Goal: Task Accomplishment & Management: Manage account settings

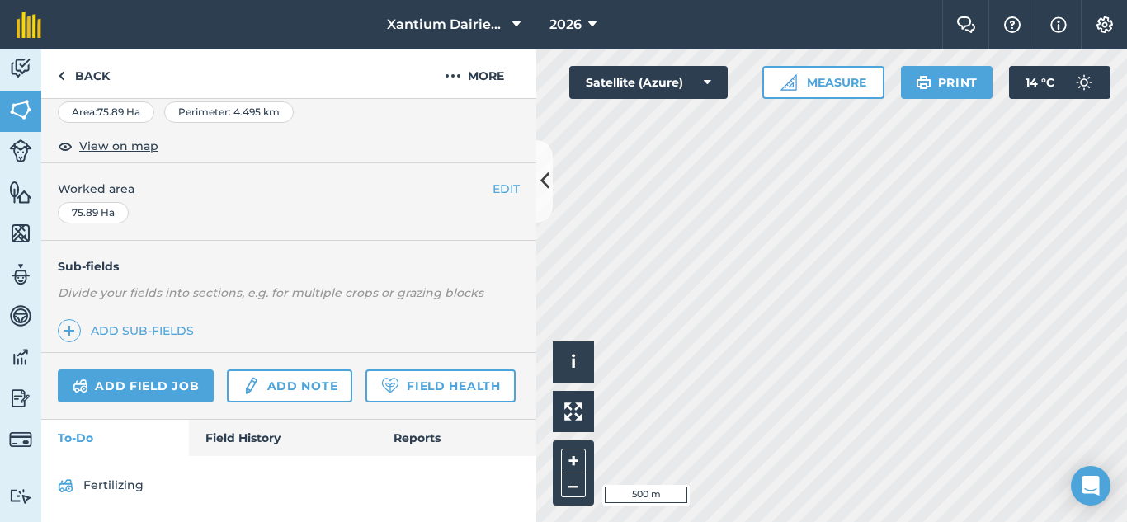
scroll to position [330, 0]
click at [366, 394] on link "Field Health" at bounding box center [440, 386] width 149 height 33
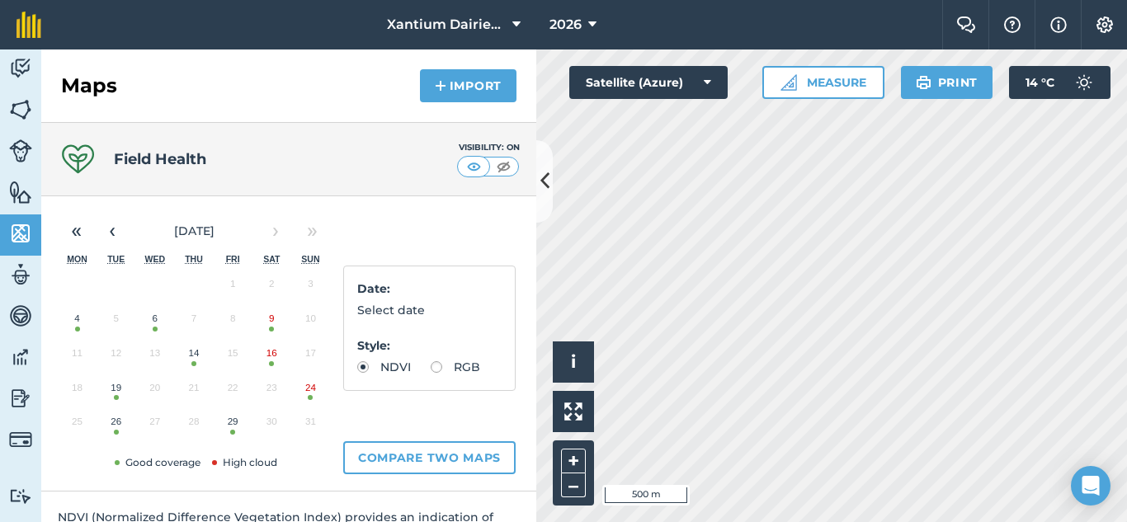
click at [234, 431] on button "29" at bounding box center [233, 425] width 39 height 35
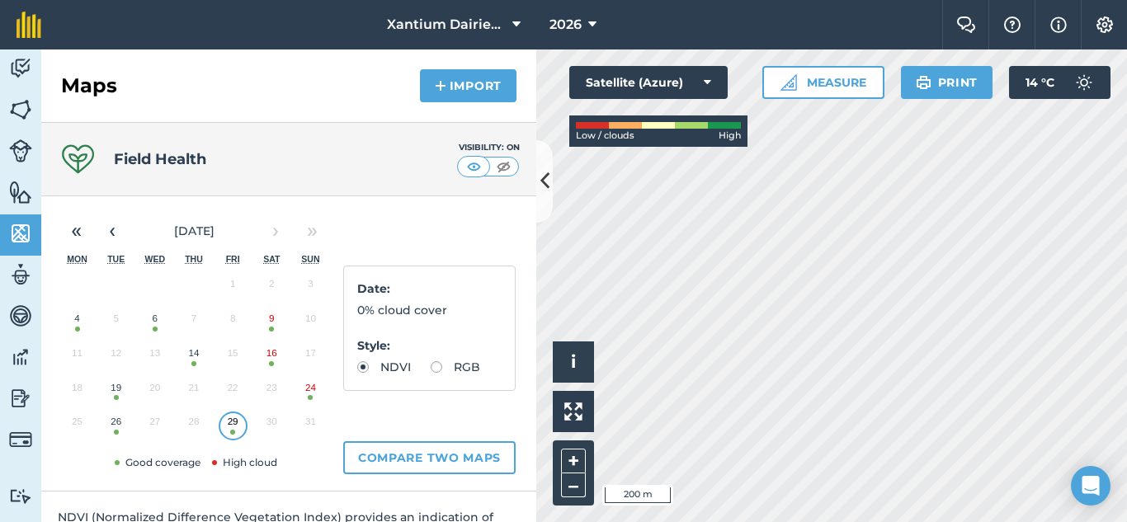
click at [431, 373] on label "RGB" at bounding box center [456, 367] width 50 height 12
radio input "true"
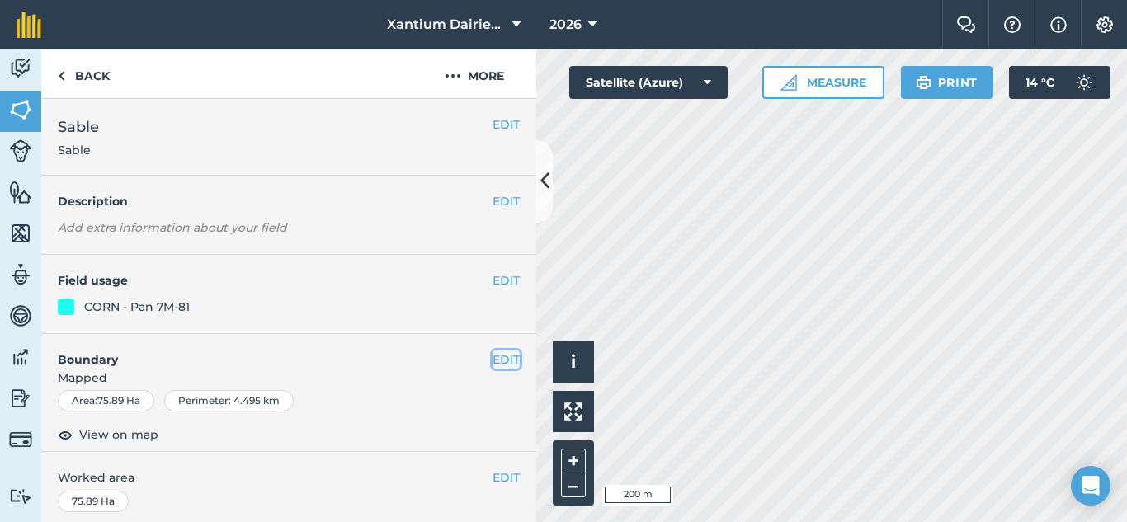
click at [493, 354] on button "EDIT" at bounding box center [506, 360] width 27 height 18
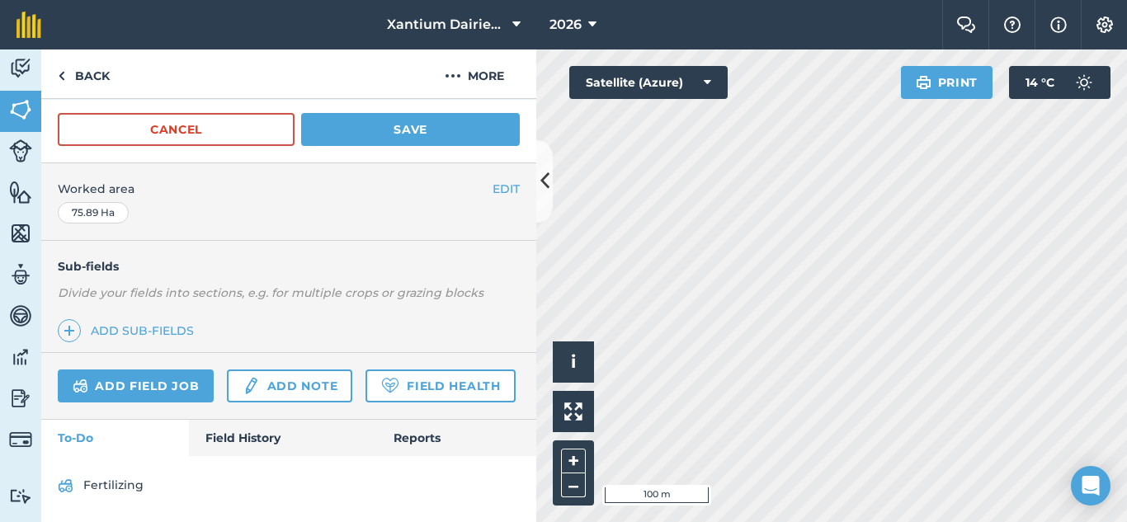
scroll to position [144, 0]
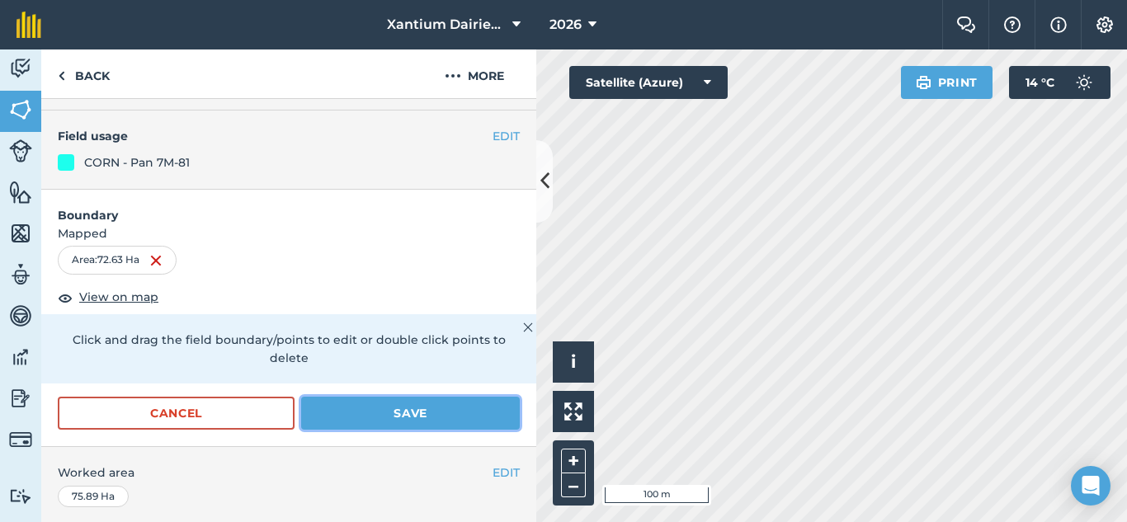
click at [408, 416] on button "Save" at bounding box center [410, 413] width 219 height 33
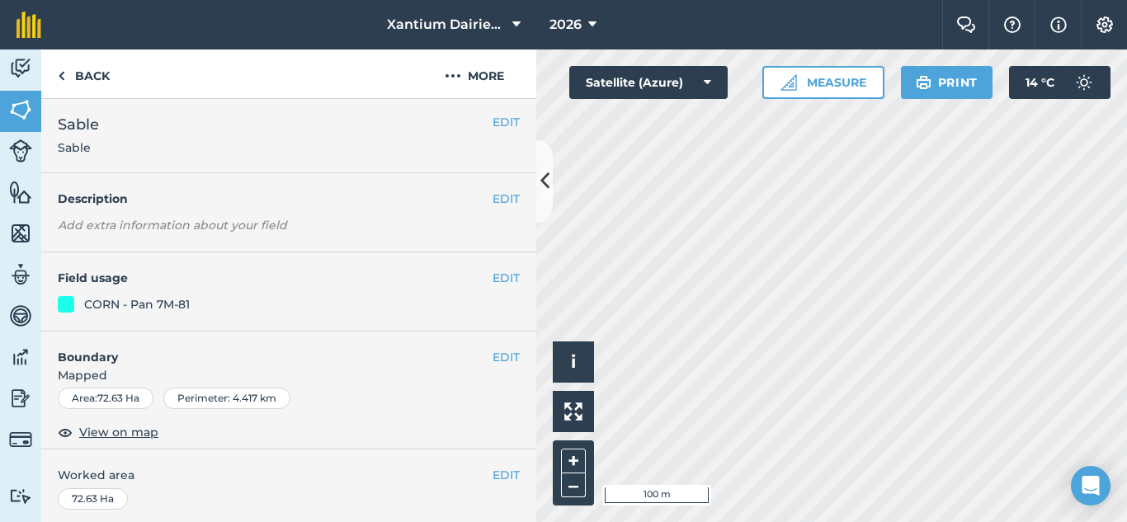
scroll to position [0, 0]
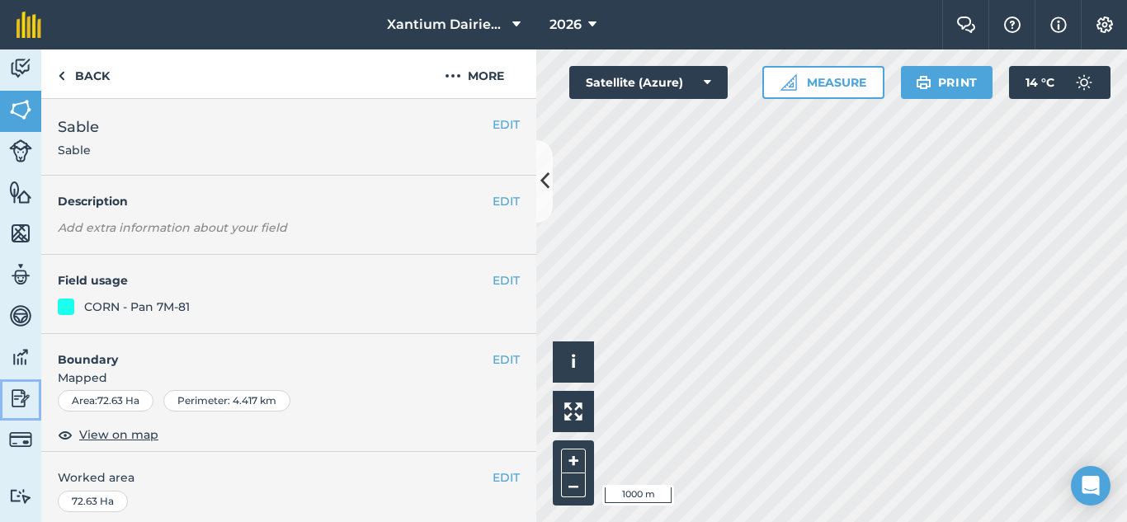
click at [21, 400] on img at bounding box center [20, 398] width 23 height 25
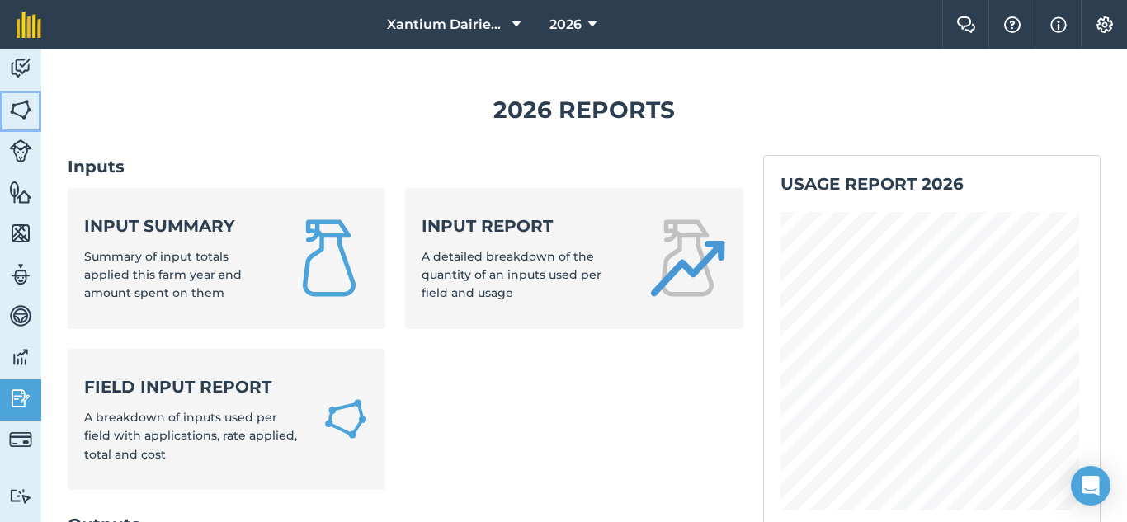
click at [24, 108] on img at bounding box center [20, 109] width 23 height 25
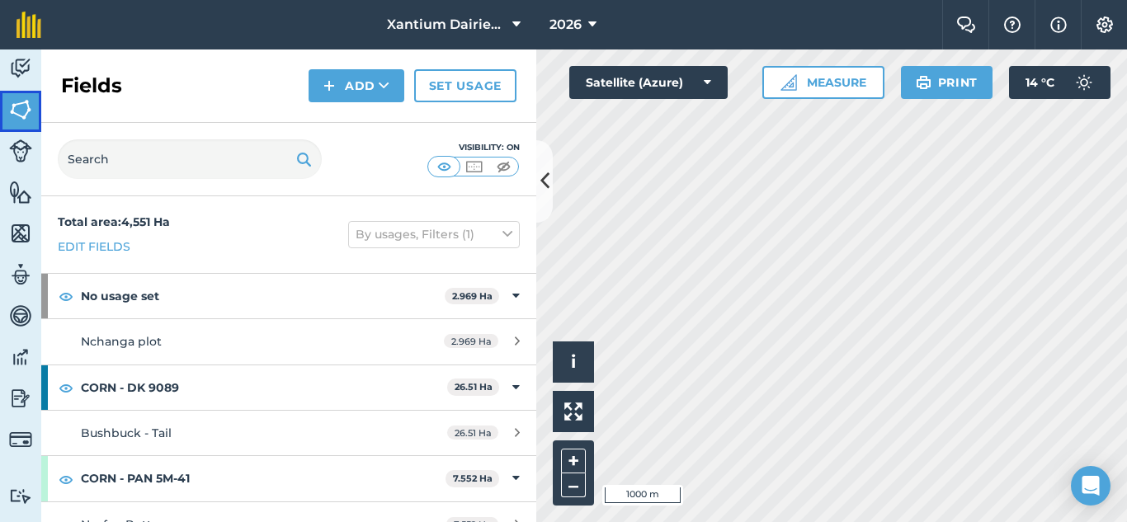
click at [20, 107] on img at bounding box center [20, 109] width 23 height 25
click at [21, 152] on img at bounding box center [20, 150] width 23 height 23
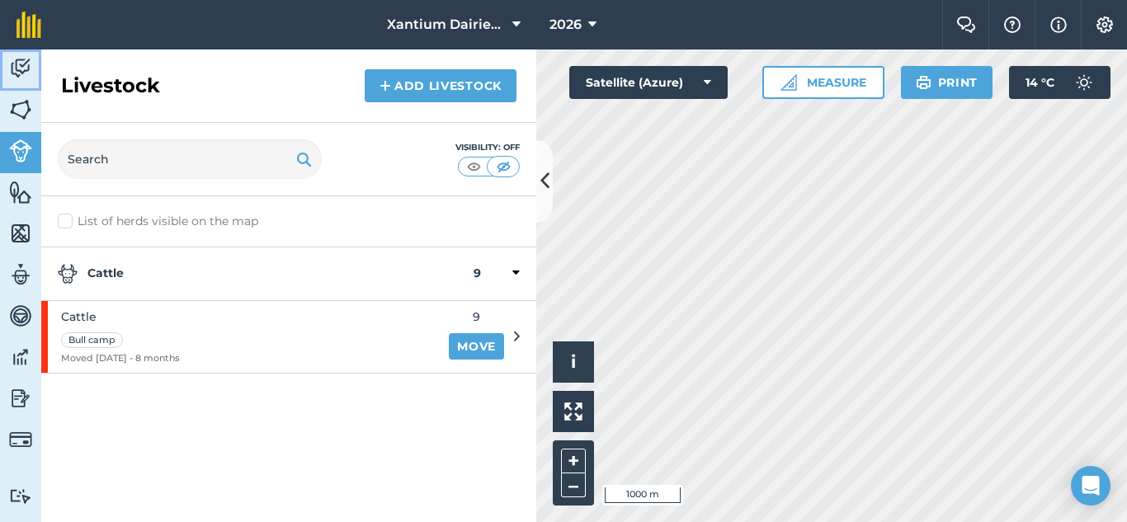
click at [22, 63] on img at bounding box center [20, 68] width 23 height 25
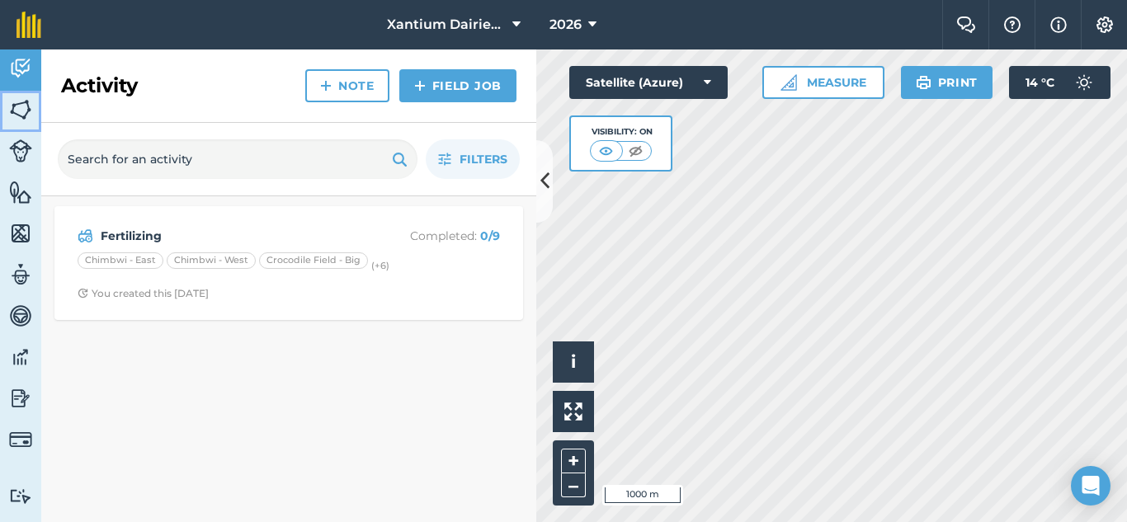
click at [9, 106] on img at bounding box center [20, 109] width 23 height 25
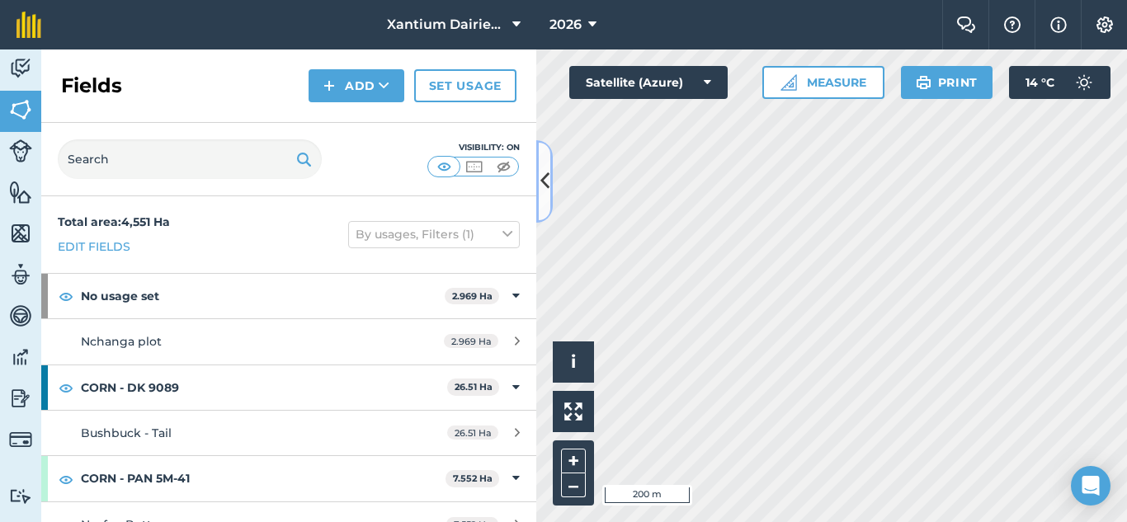
click at [541, 184] on icon at bounding box center [545, 181] width 9 height 29
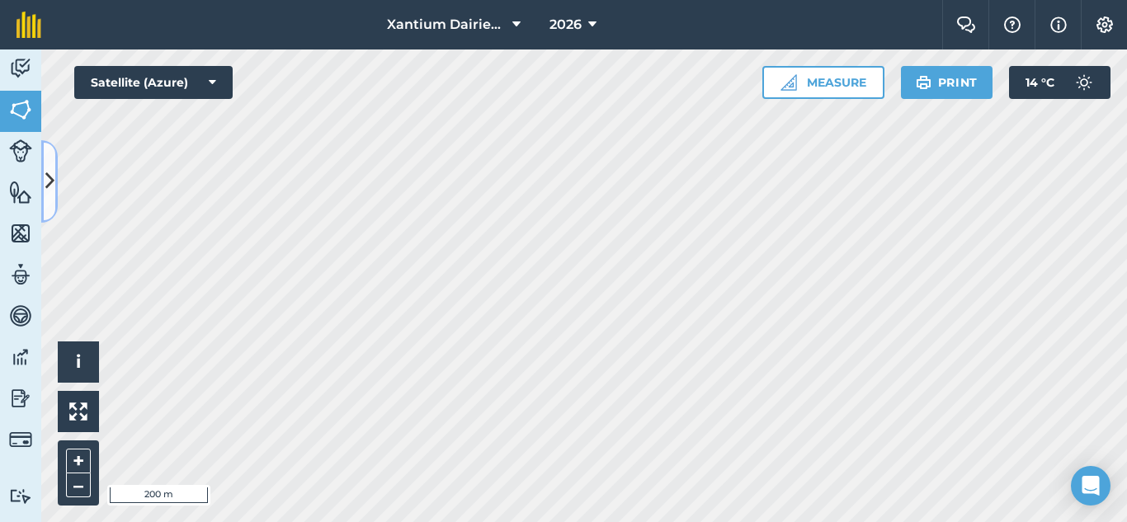
click at [55, 164] on button at bounding box center [49, 181] width 17 height 83
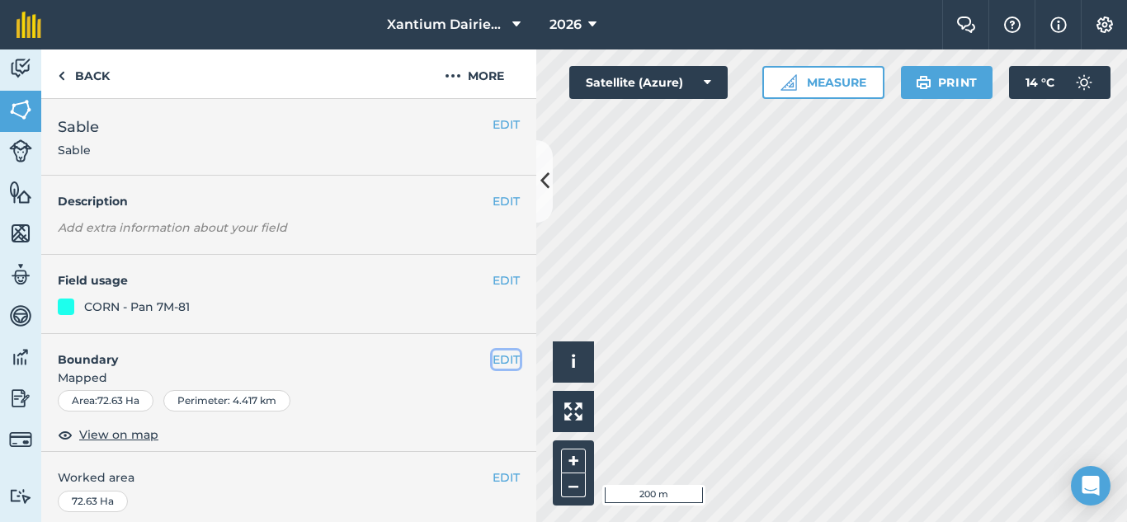
click at [493, 357] on button "EDIT" at bounding box center [506, 360] width 27 height 18
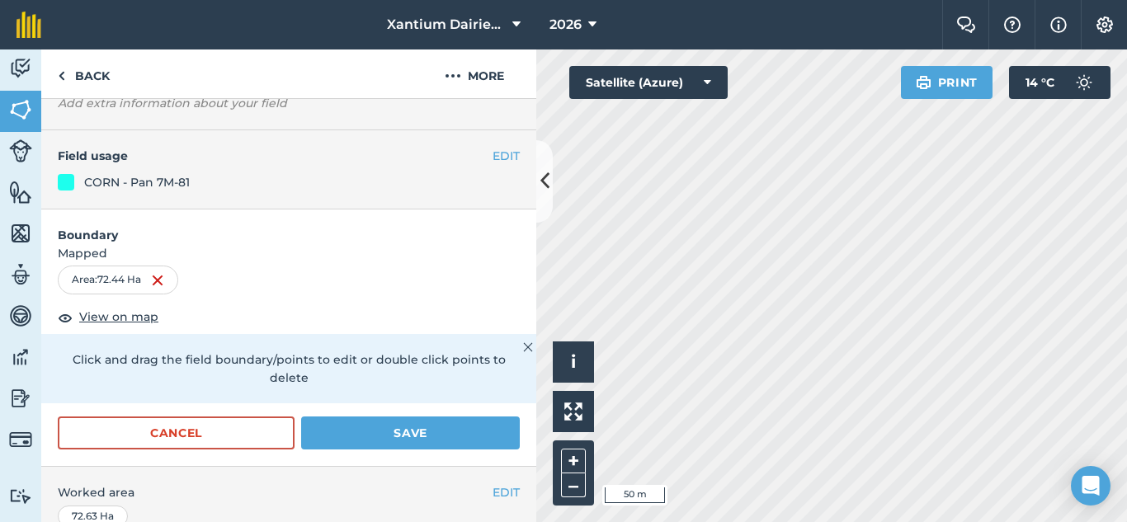
scroll to position [165, 0]
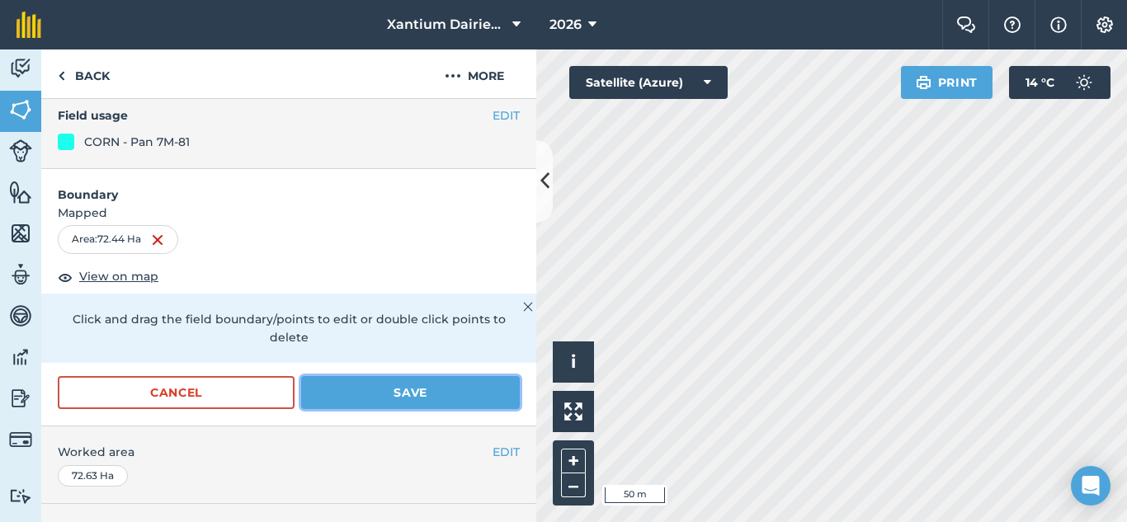
click at [374, 399] on button "Save" at bounding box center [410, 392] width 219 height 33
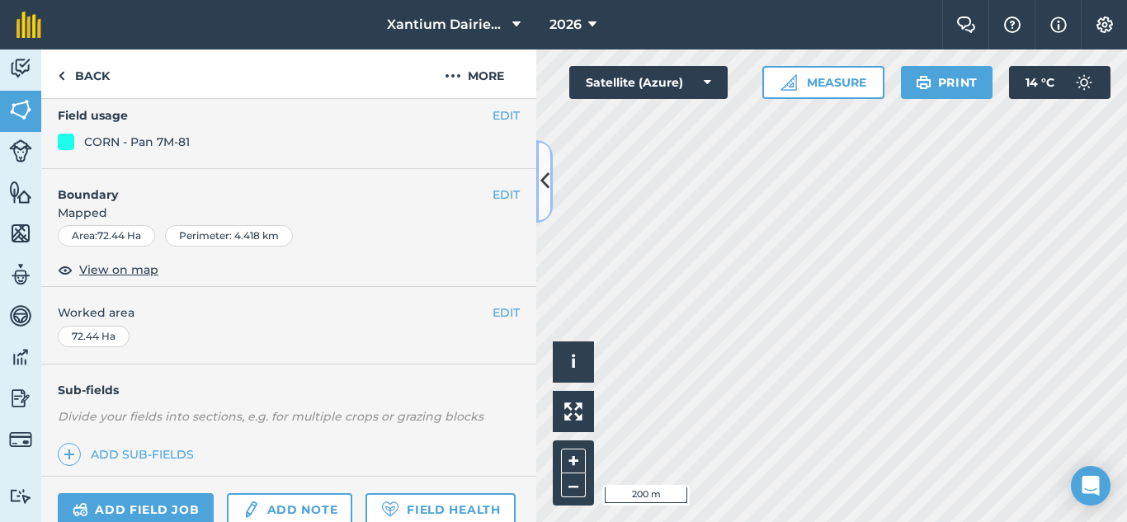
click at [551, 167] on button at bounding box center [544, 181] width 17 height 83
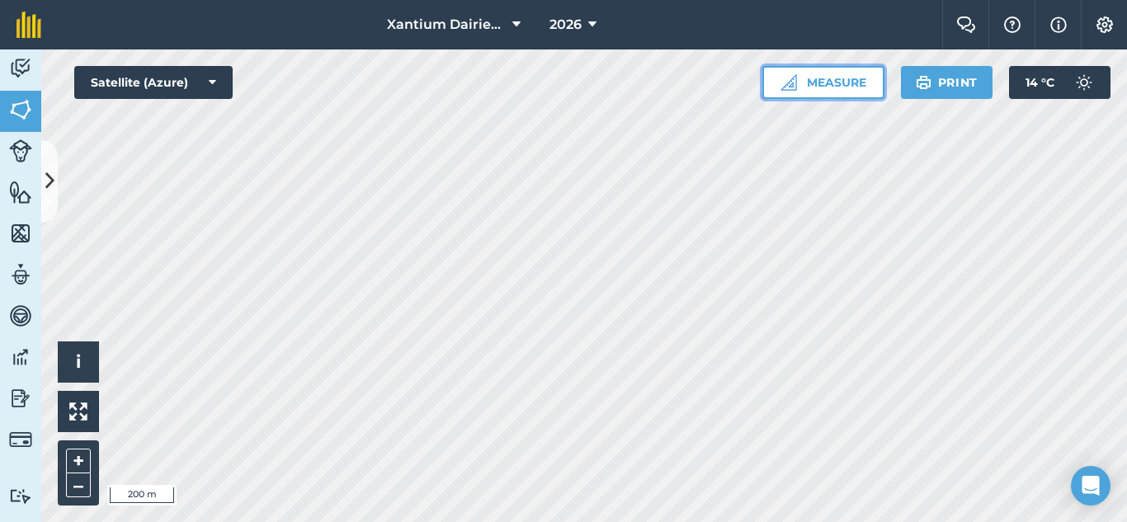
click at [865, 83] on button "Measure" at bounding box center [824, 82] width 122 height 33
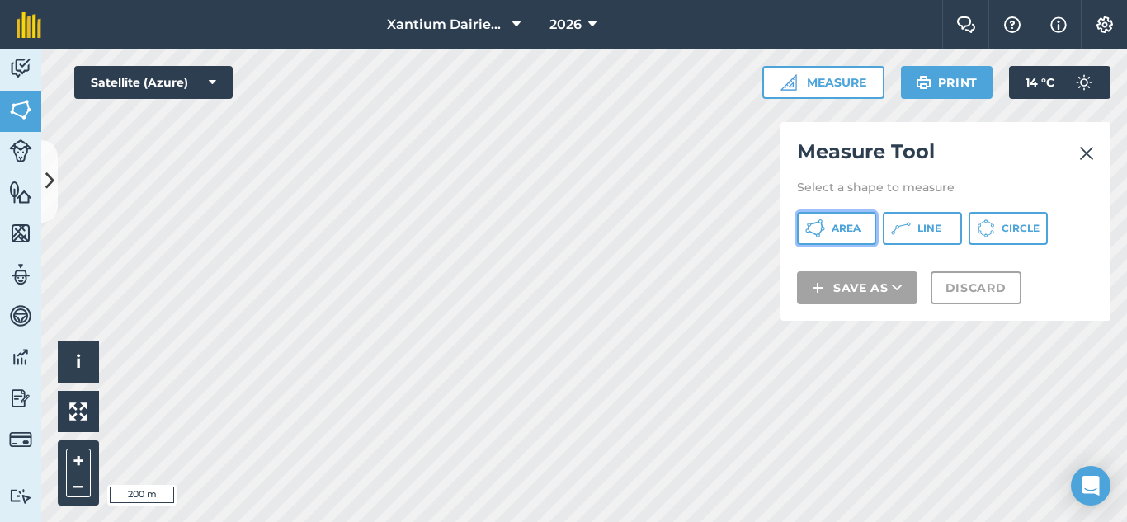
click at [839, 224] on span "Area" at bounding box center [846, 228] width 29 height 13
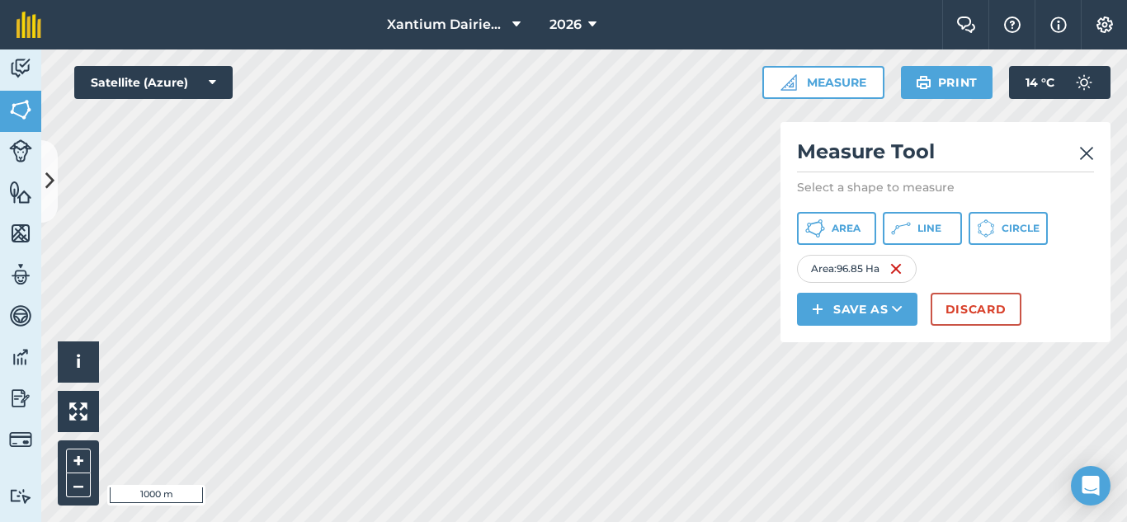
click at [1084, 152] on img at bounding box center [1086, 154] width 15 height 20
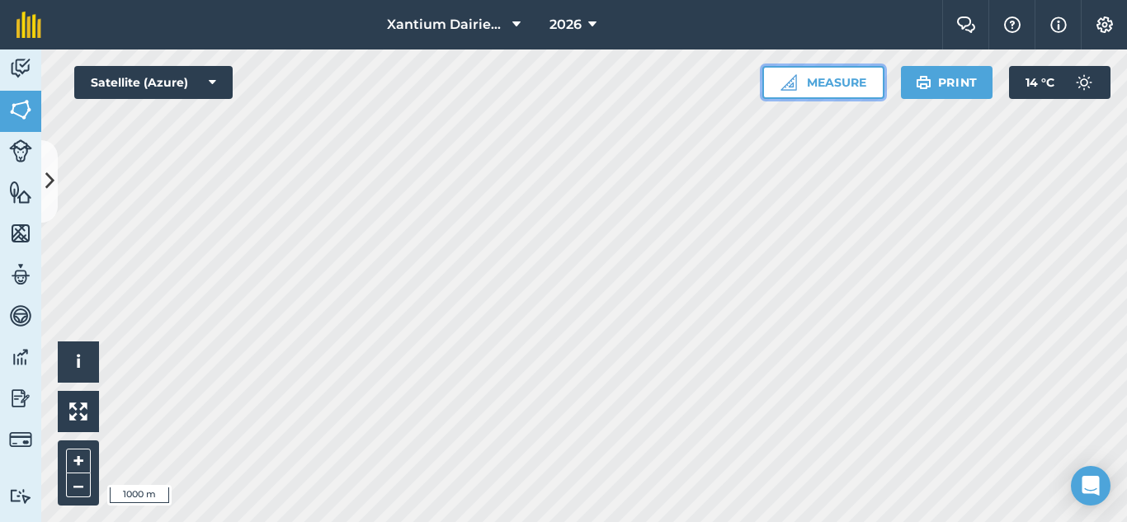
click at [853, 97] on button "Measure" at bounding box center [824, 82] width 122 height 33
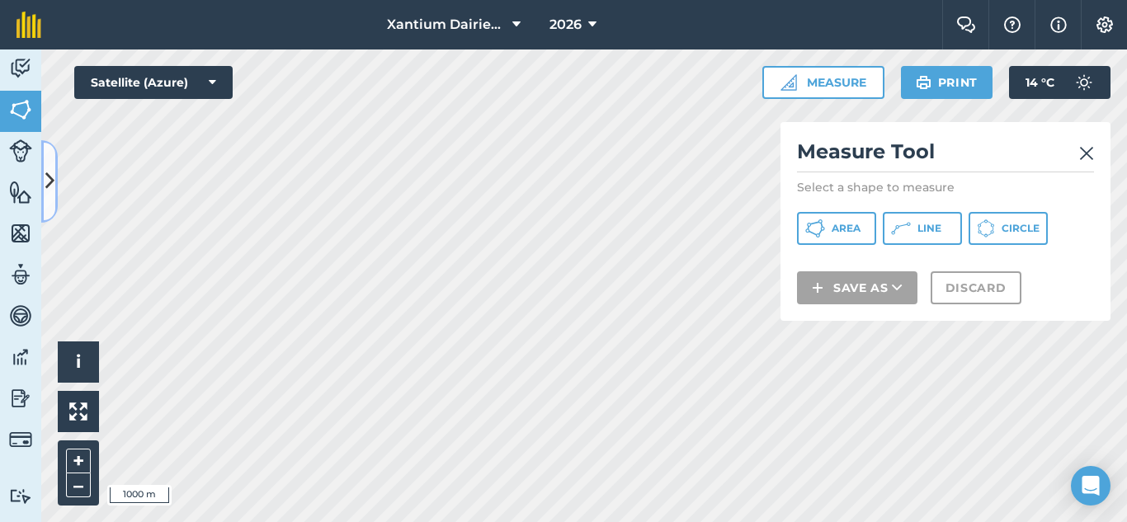
click at [49, 168] on icon at bounding box center [49, 181] width 9 height 29
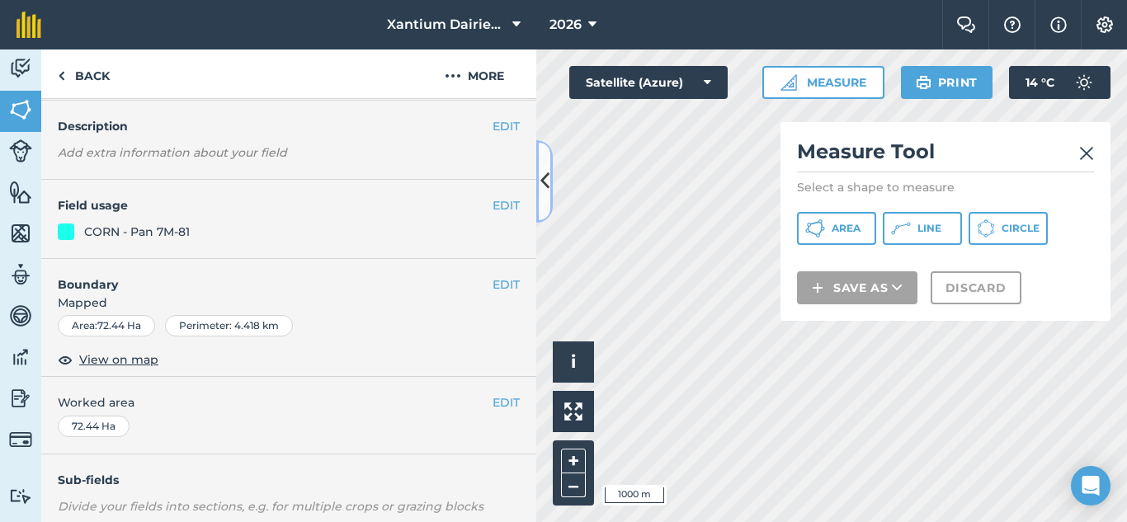
scroll to position [0, 0]
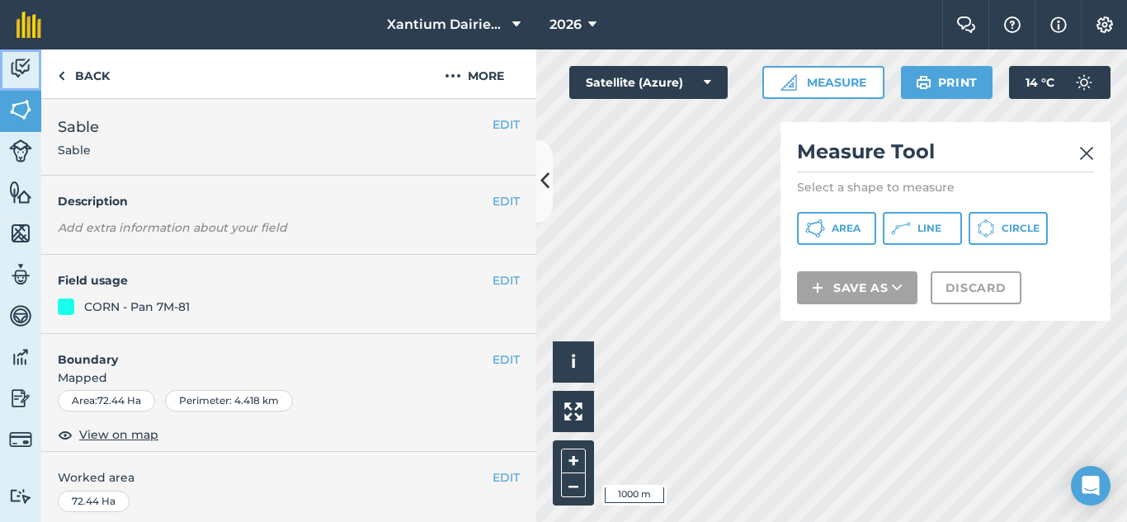
click at [6, 68] on link "Activity" at bounding box center [20, 70] width 41 height 41
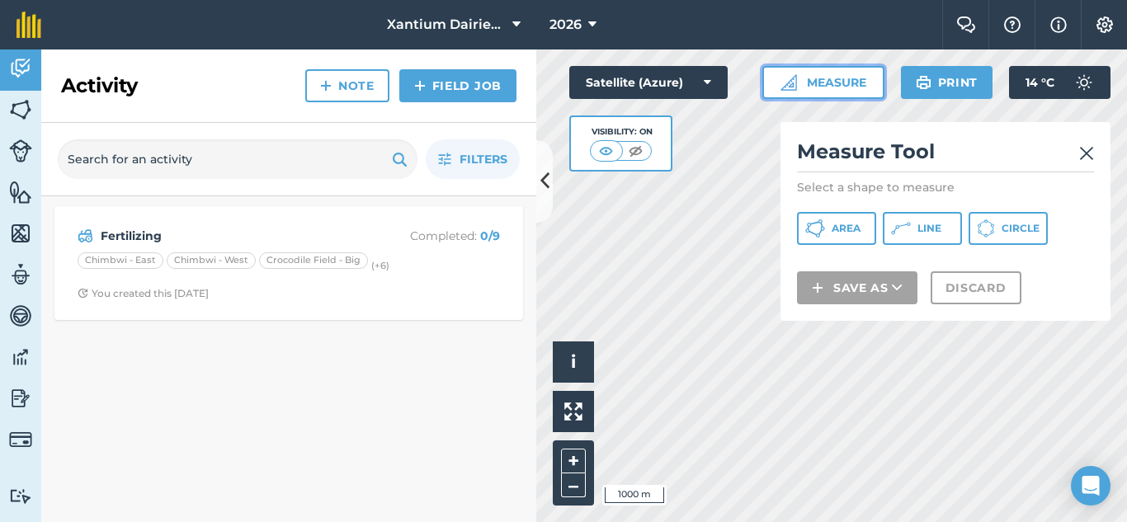
click at [826, 87] on button "Measure" at bounding box center [824, 82] width 122 height 33
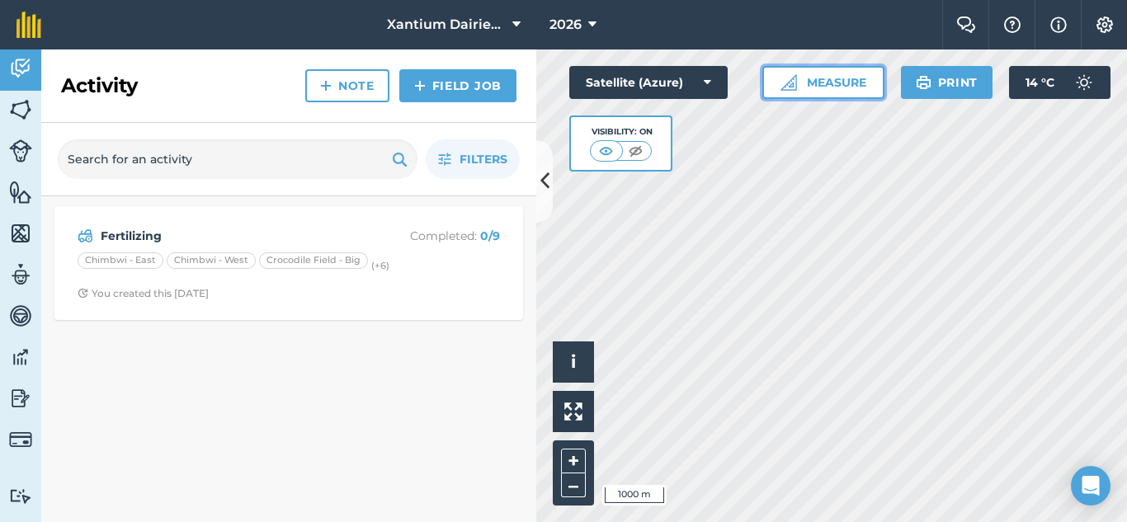
click at [833, 78] on button "Measure" at bounding box center [824, 82] width 122 height 33
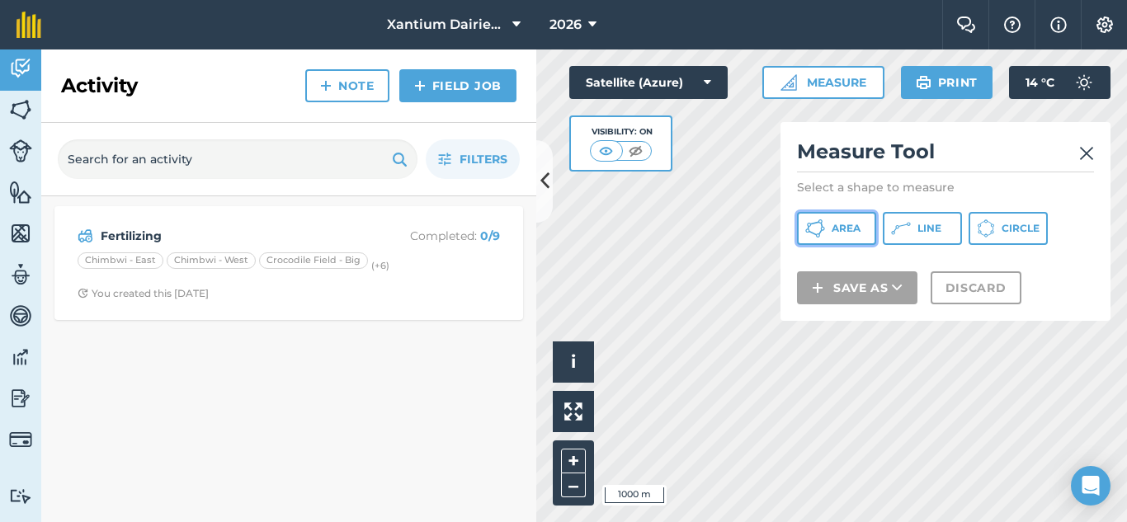
click at [828, 227] on button "Area" at bounding box center [836, 228] width 79 height 33
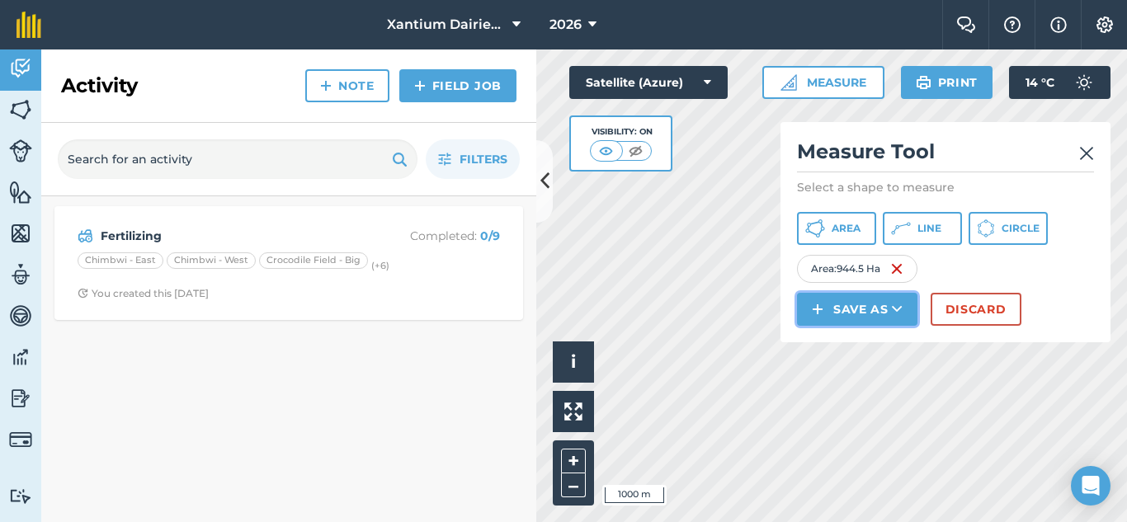
click at [866, 317] on button "Save as" at bounding box center [857, 309] width 120 height 33
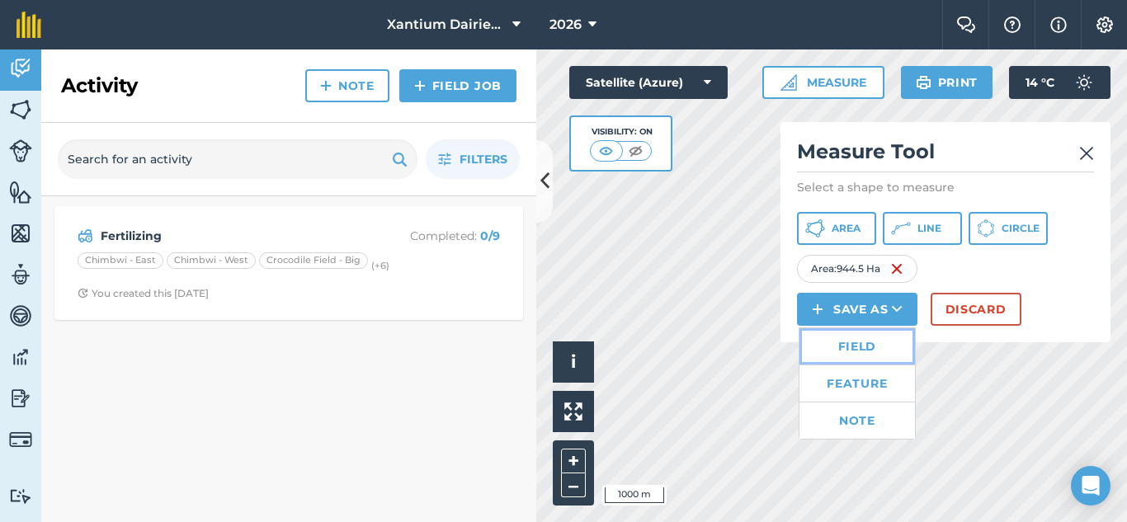
click at [852, 347] on link "Field" at bounding box center [858, 346] width 116 height 36
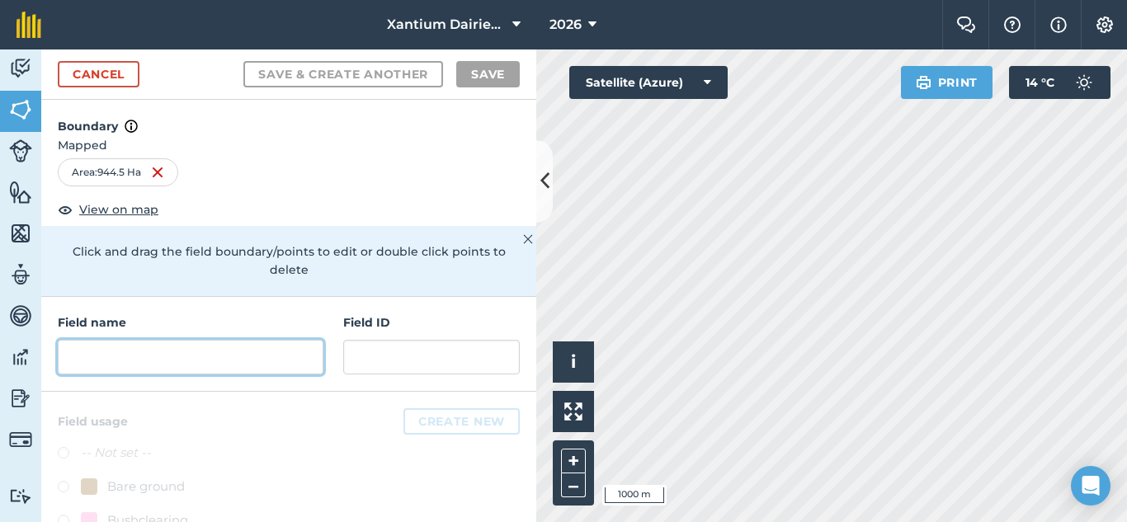
click at [210, 365] on input "text" at bounding box center [191, 357] width 266 height 35
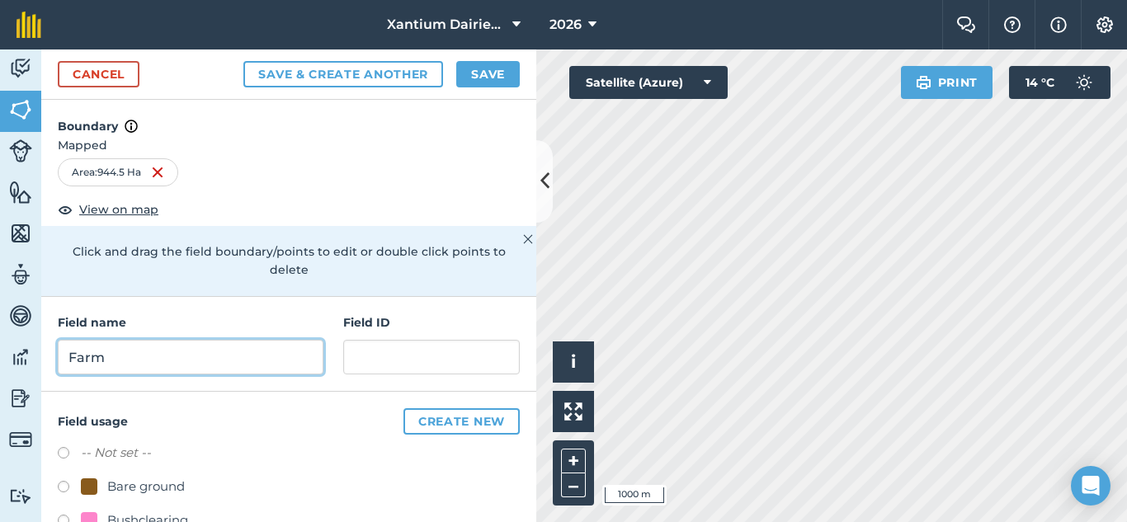
type input "Farm"
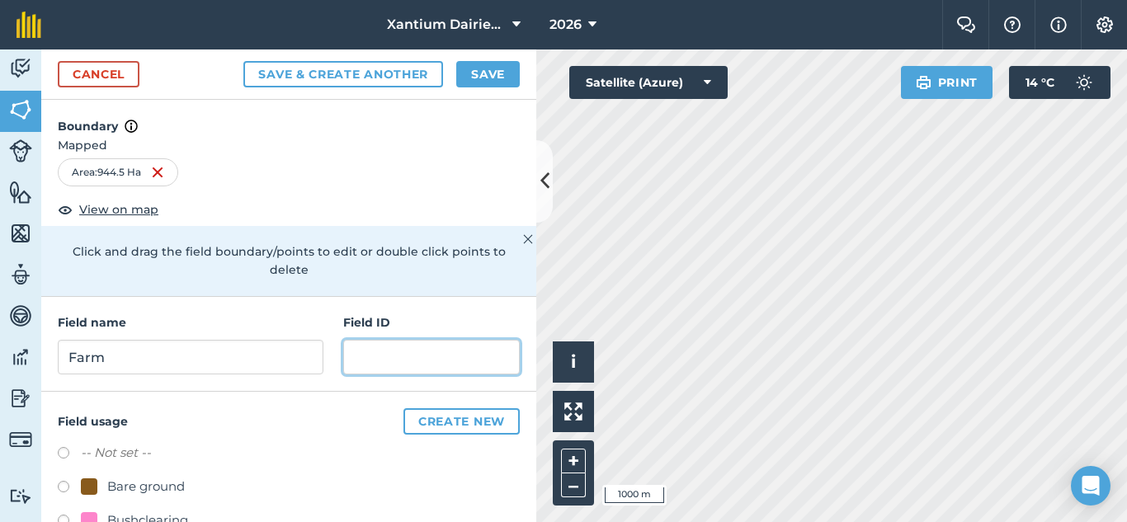
click at [459, 364] on input "text" at bounding box center [431, 357] width 177 height 35
type input "Farm"
click at [478, 73] on button "Save" at bounding box center [488, 74] width 64 height 26
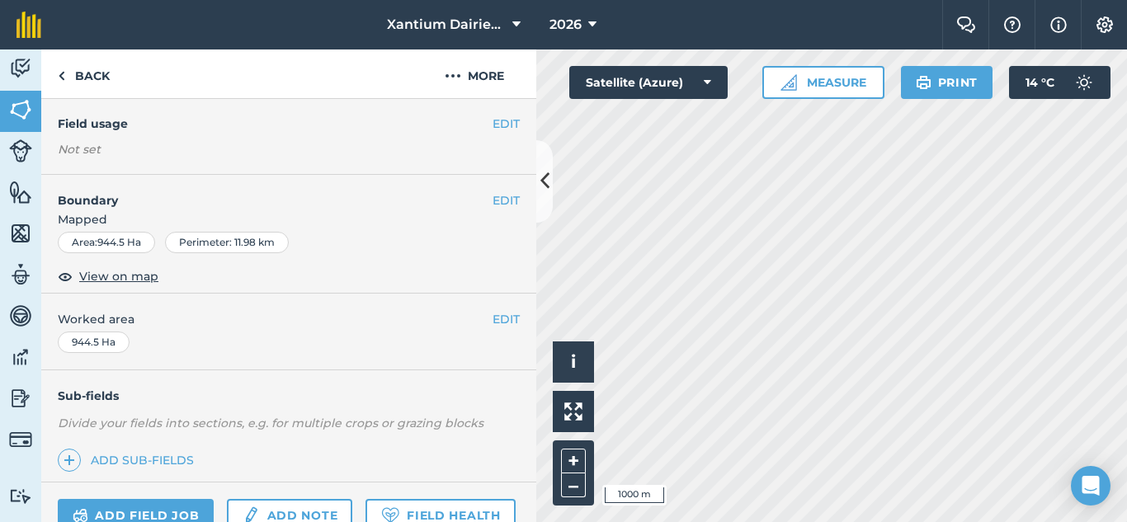
scroll to position [319, 0]
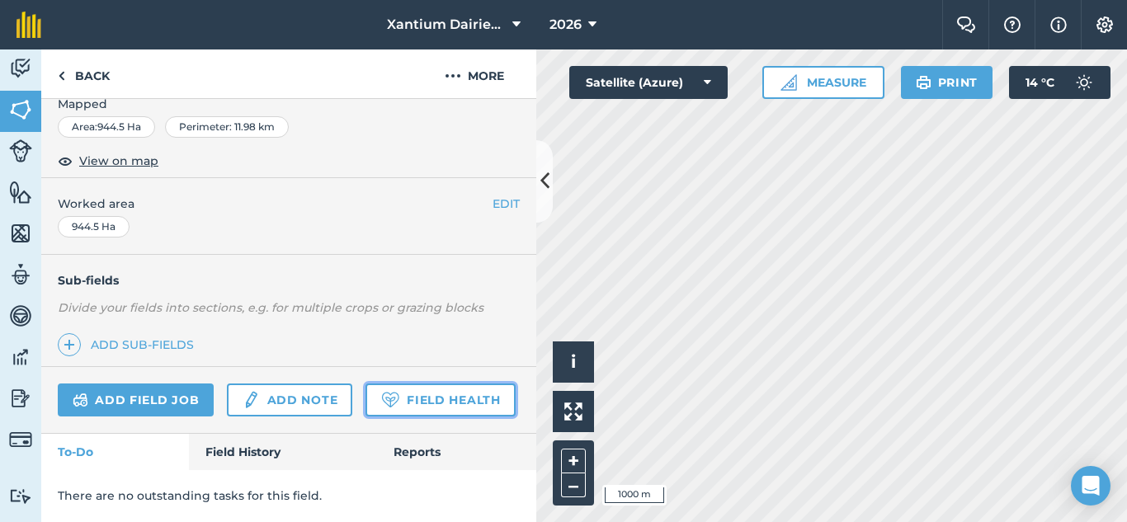
click at [366, 404] on link "Field Health" at bounding box center [440, 400] width 149 height 33
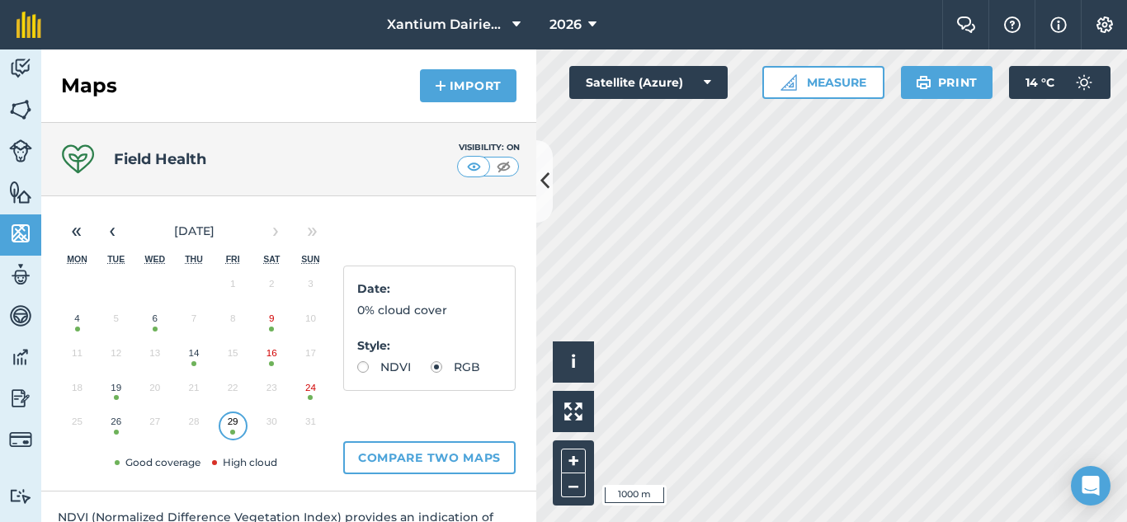
click at [239, 432] on button "29" at bounding box center [233, 425] width 39 height 35
click at [229, 434] on button "29" at bounding box center [233, 425] width 39 height 35
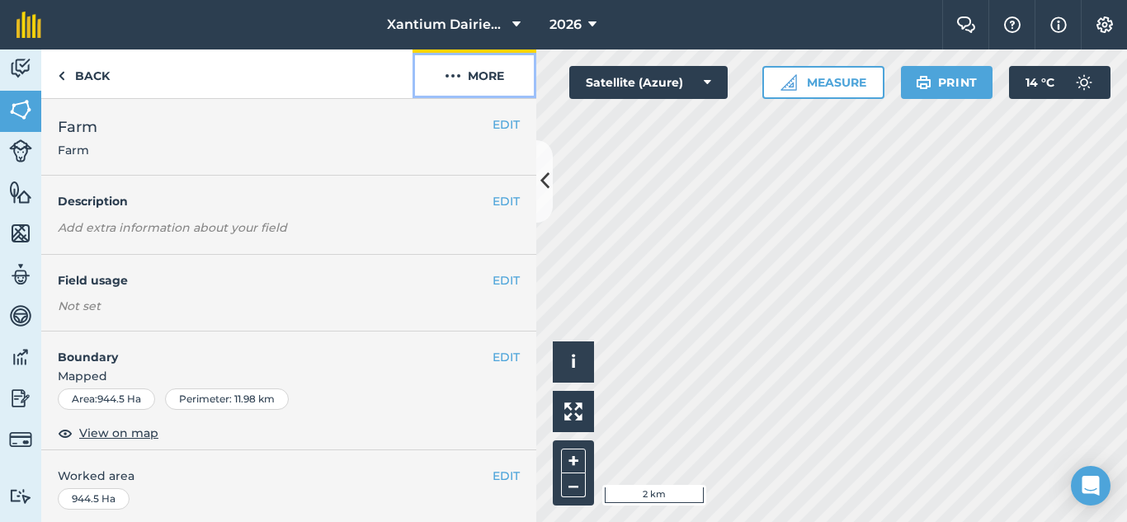
click at [476, 73] on button "More" at bounding box center [475, 74] width 124 height 49
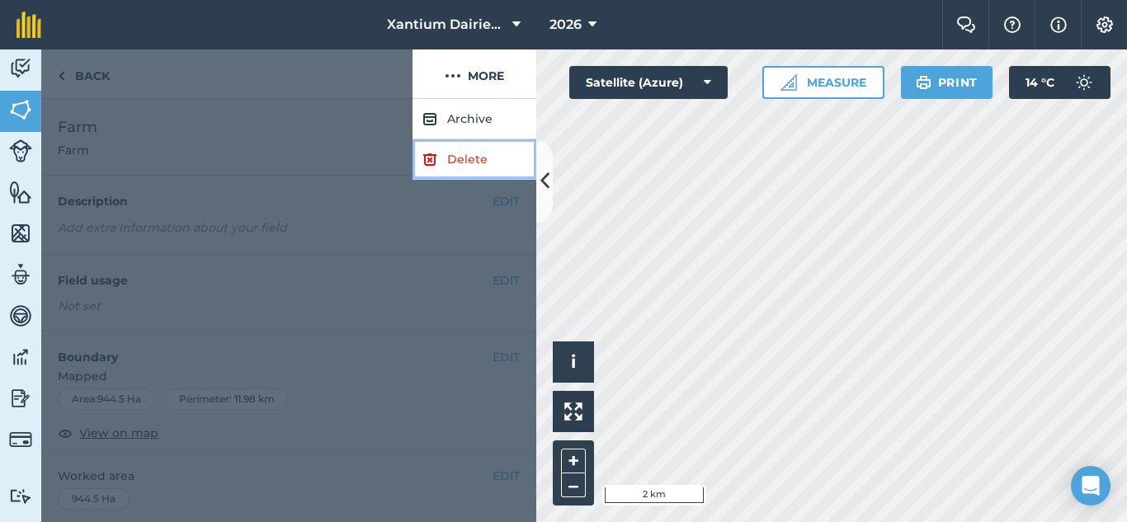
click at [460, 166] on link "Delete" at bounding box center [475, 159] width 124 height 40
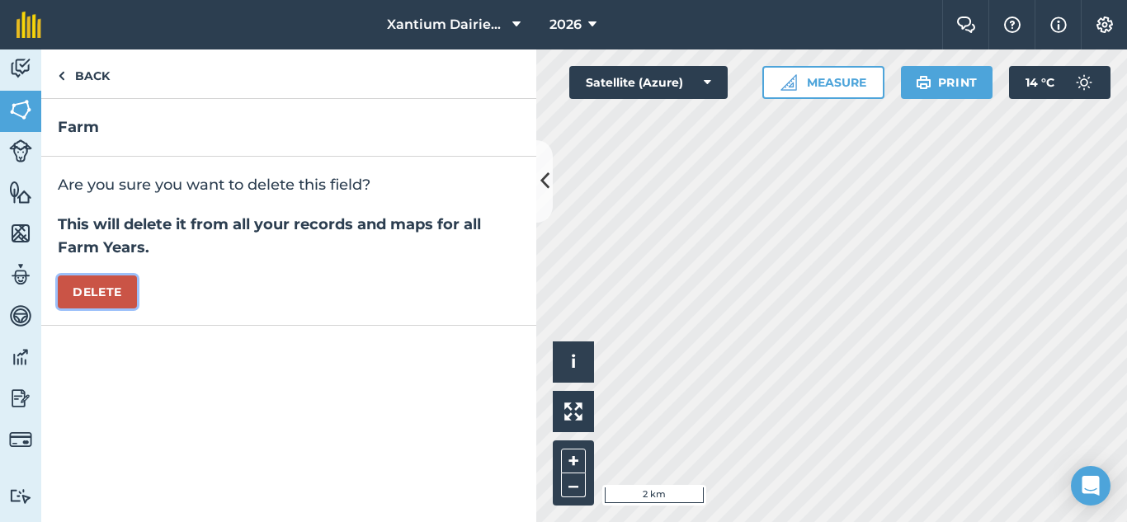
click at [91, 299] on button "Delete" at bounding box center [97, 292] width 79 height 33
